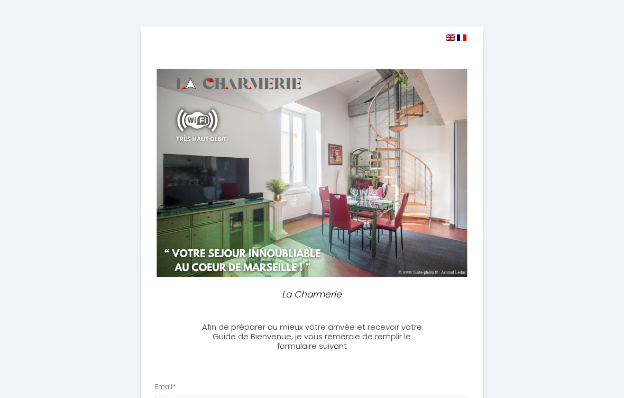
select select
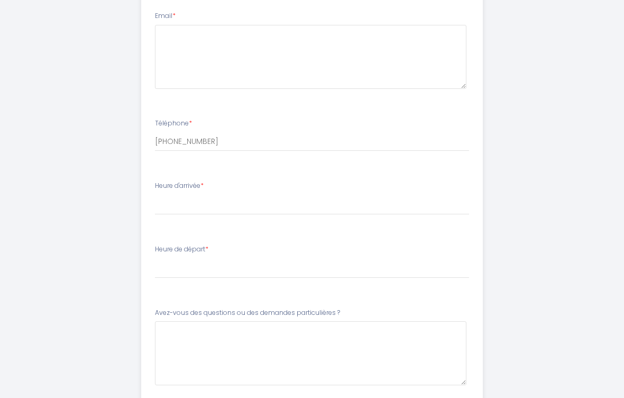
scroll to position [367, 0]
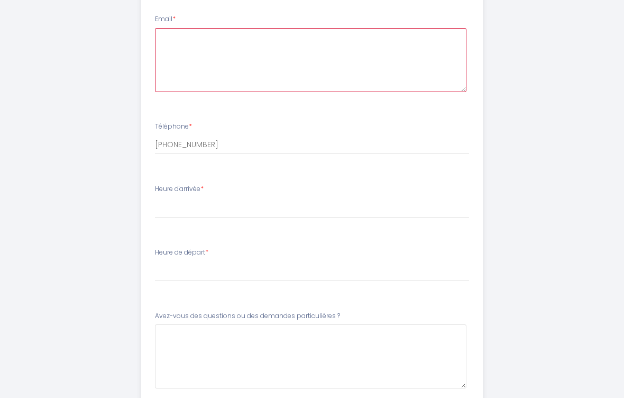
click at [218, 47] on textarea at bounding box center [311, 60] width 312 height 64
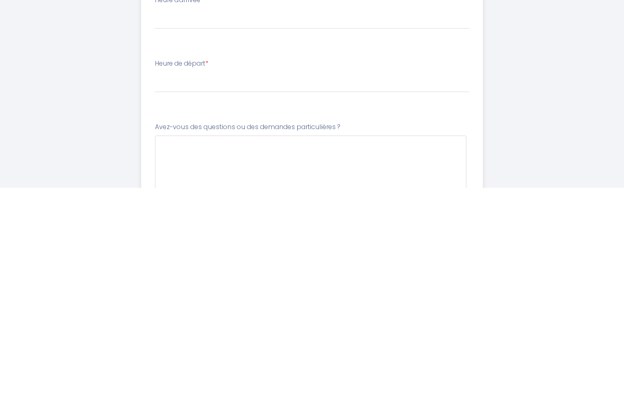
scroll to position [363, 0]
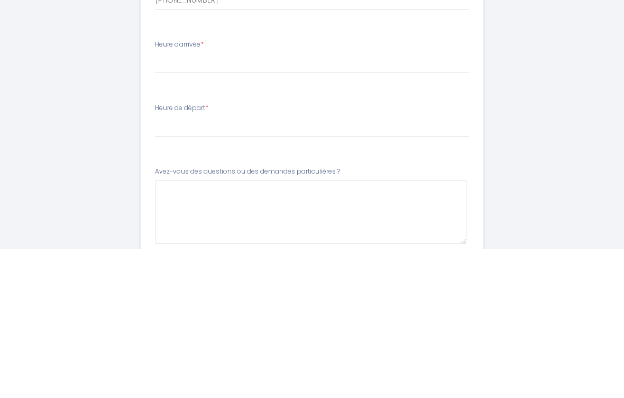
type textarea "[EMAIL_ADDRESS][DOMAIN_NAME]"
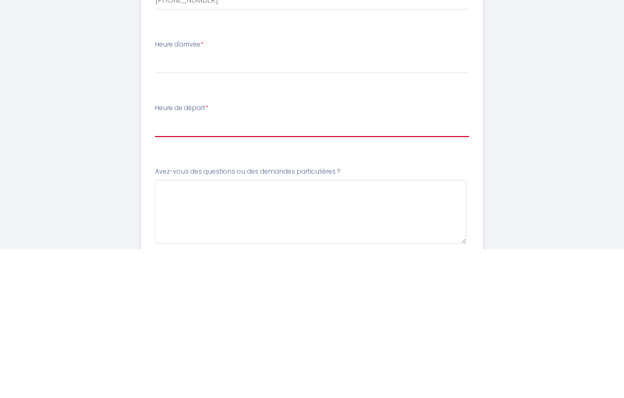
click at [222, 266] on select "00:00 00:30 01:00 01:30 02:00 02:30 03:00 03:30 04:00 04:30 05:00 05:30 06:00 0…" at bounding box center [312, 276] width 315 height 20
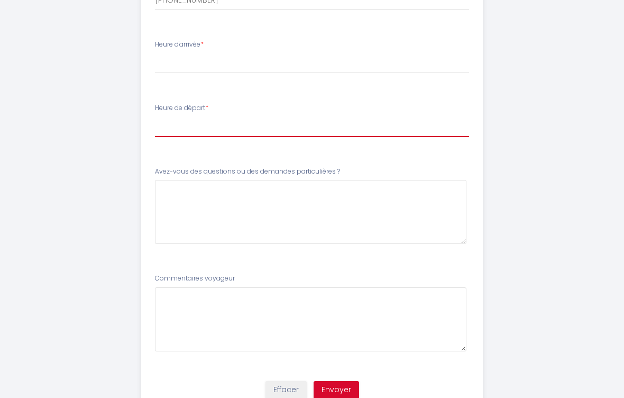
select select "10:00"
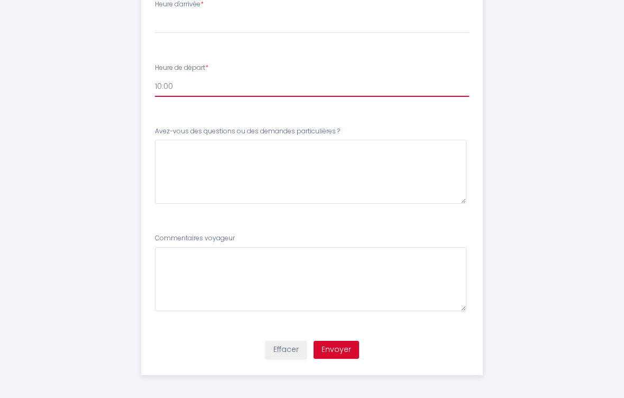
scroll to position [537, 0]
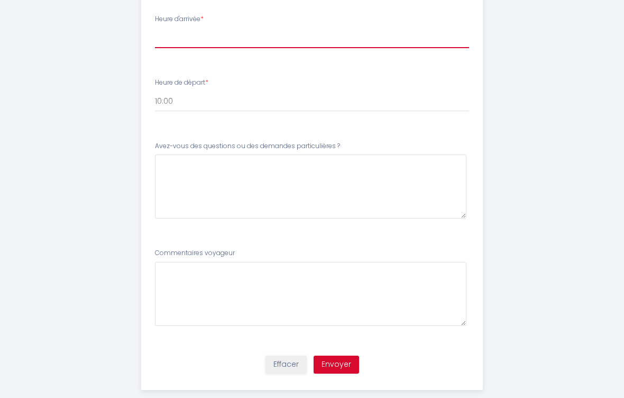
click at [308, 34] on select "16:00 16:30 17:00 17:30 18:00 18:30 19:00 19:30 20:00 20:30 21:00 21:30 22:00 2…" at bounding box center [312, 38] width 315 height 20
select select "19:00"
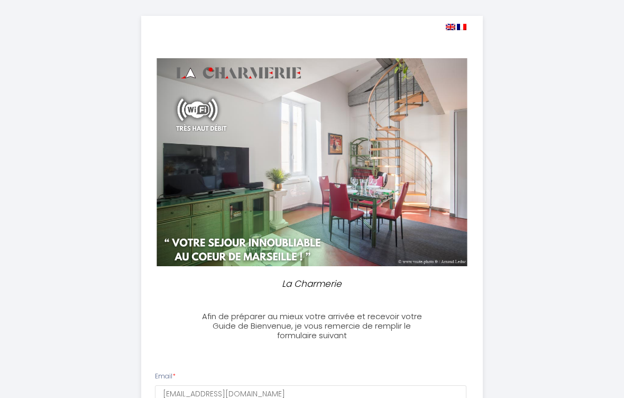
scroll to position [9, 0]
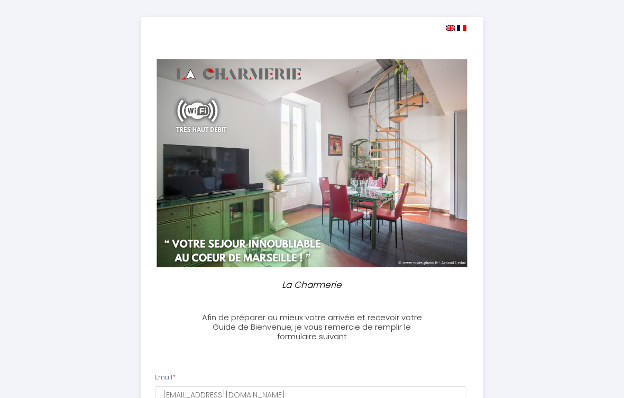
click at [428, 137] on img at bounding box center [311, 164] width 311 height 208
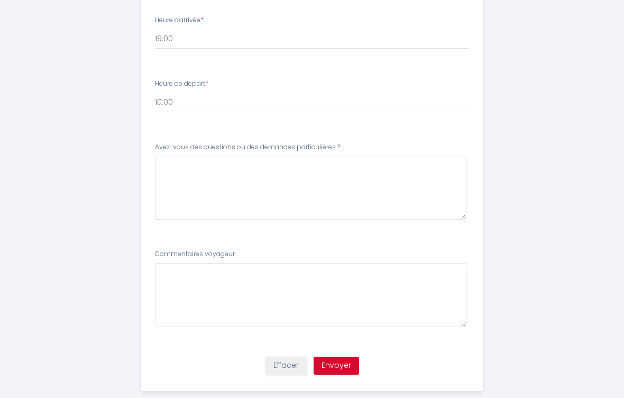
scroll to position [537, 0]
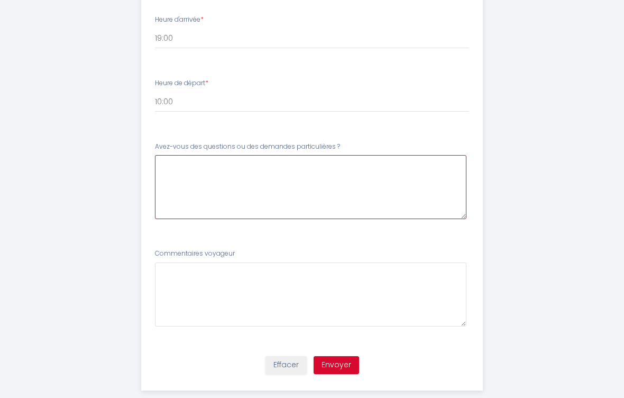
click at [296, 174] on \?4 at bounding box center [311, 187] width 312 height 64
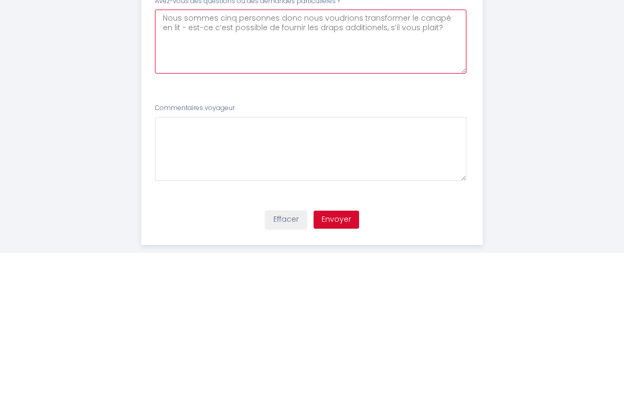
type \?4 "Nous sommes cinq personnes donc nous voudrions transformer le canapé en lit - e…"
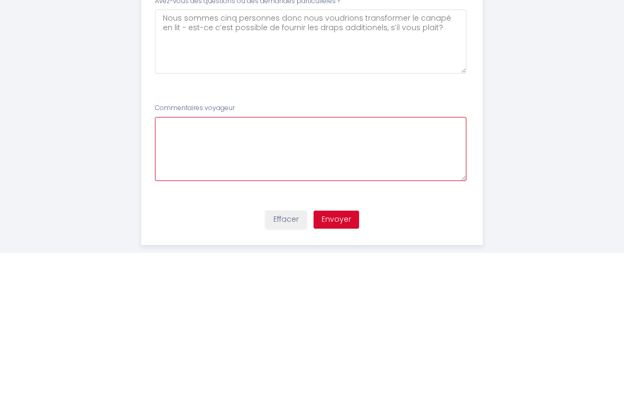
click at [195, 262] on voyageur5 at bounding box center [311, 294] width 312 height 64
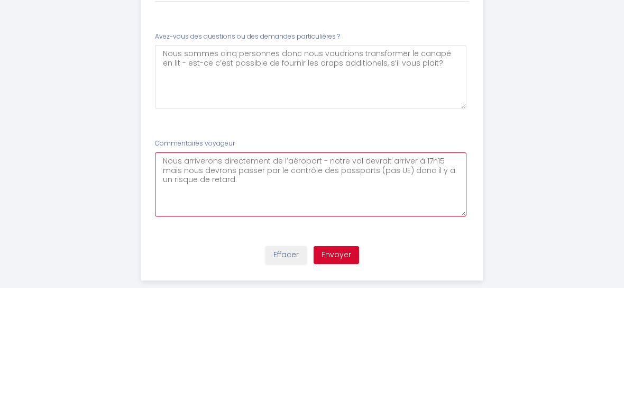
type voyageur5 "Nous arriverons directement de l’aéroport - notre vol devrait arriver à 17h15 m…"
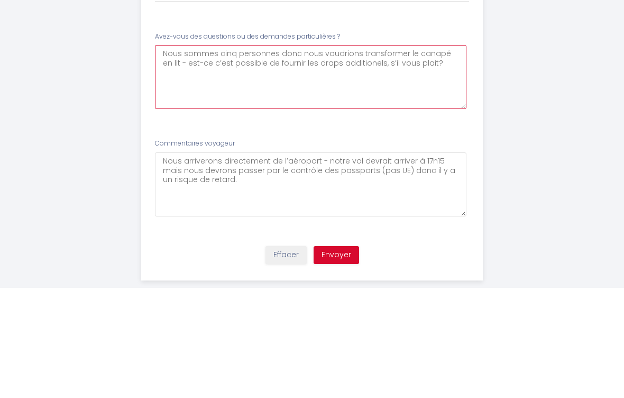
click at [428, 155] on \?4 "Nous sommes cinq personnes donc nous voudrions transformer le canapé en lit - e…" at bounding box center [311, 187] width 312 height 64
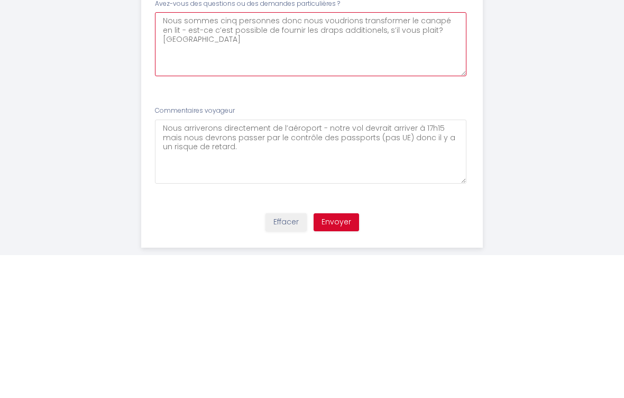
type \?4 "Nous sommes cinq personnes donc nous voudrions transformer le canapé en lit - e…"
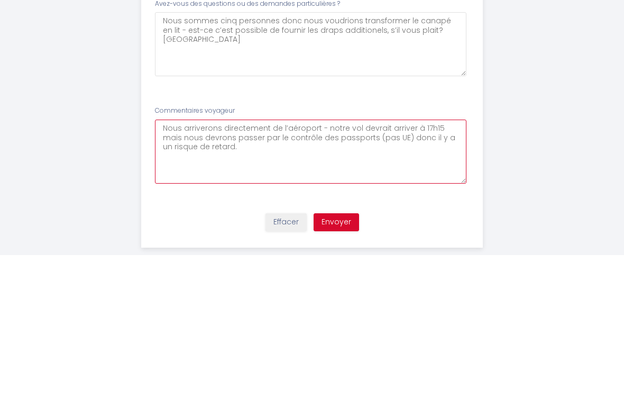
click at [454, 262] on voyageur5 "Nous arriverons directement de l’aéroport - notre vol devrait arriver à 17h15 m…" at bounding box center [311, 294] width 312 height 64
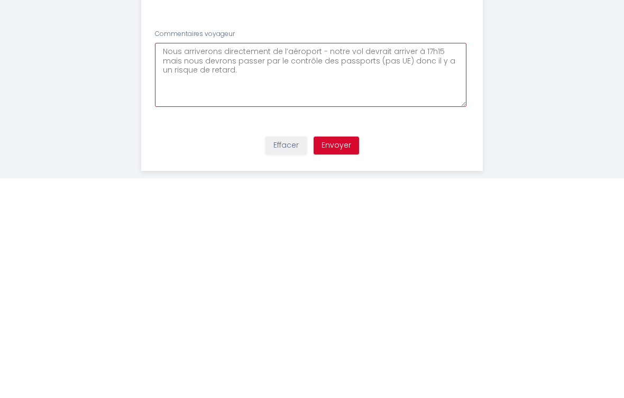
scroll to position [552, 0]
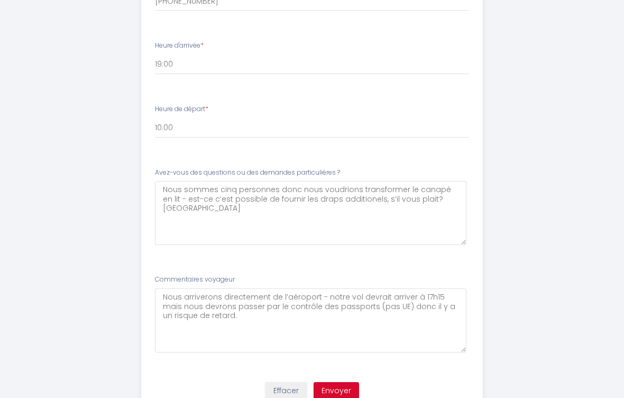
scroll to position [539, 0]
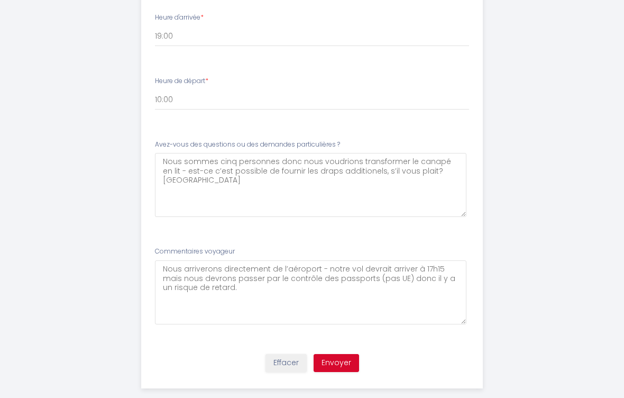
click at [341, 358] on button "Envoyer" at bounding box center [336, 363] width 45 height 18
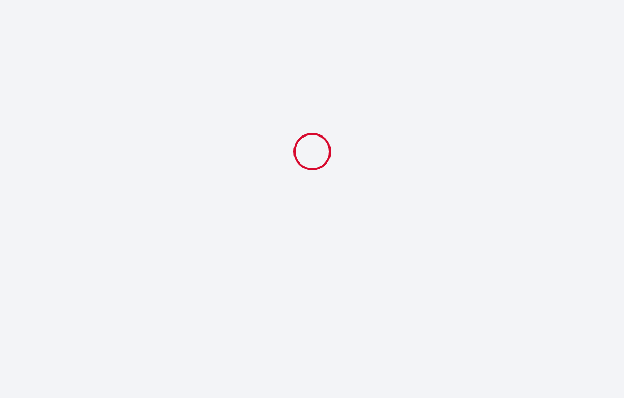
select select "19:00"
select select "10:00"
